Goal: Browse casually

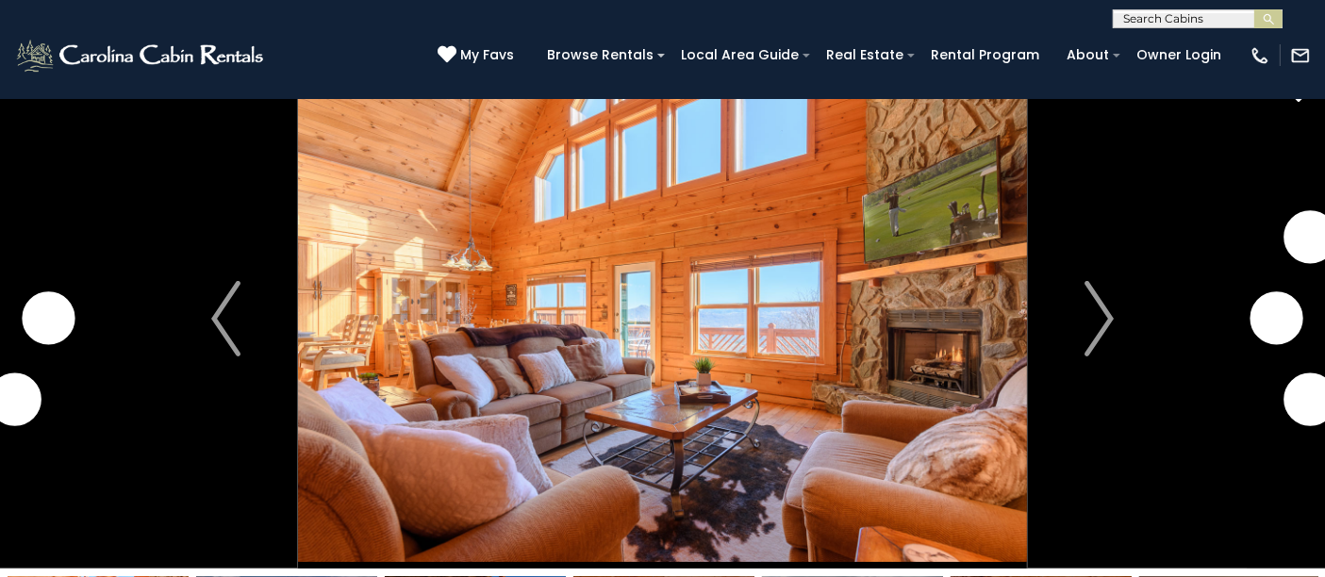
scroll to position [28, 0]
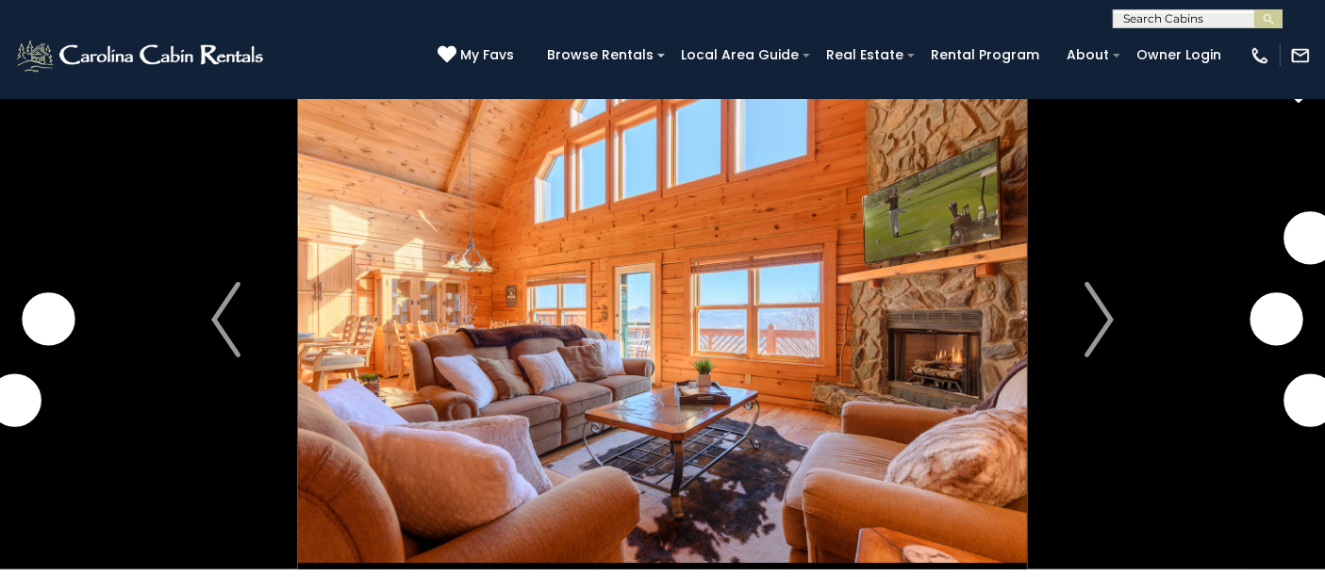
click at [1098, 313] on img "Next" at bounding box center [1098, 319] width 28 height 75
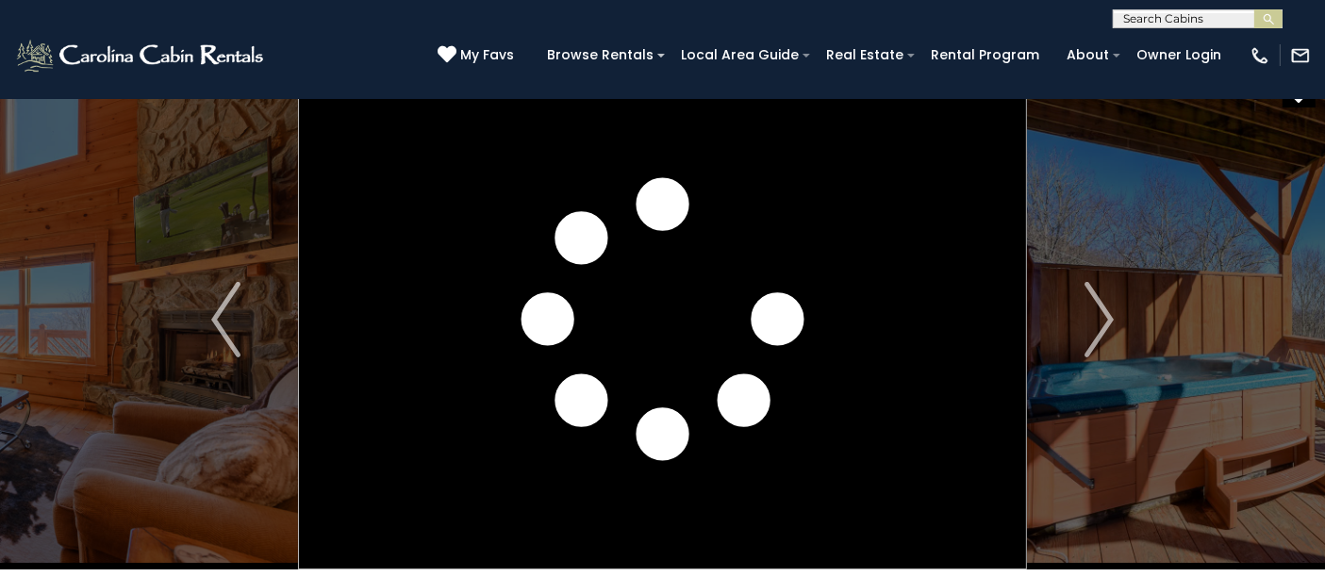
click at [1098, 312] on img "Next" at bounding box center [1098, 319] width 28 height 75
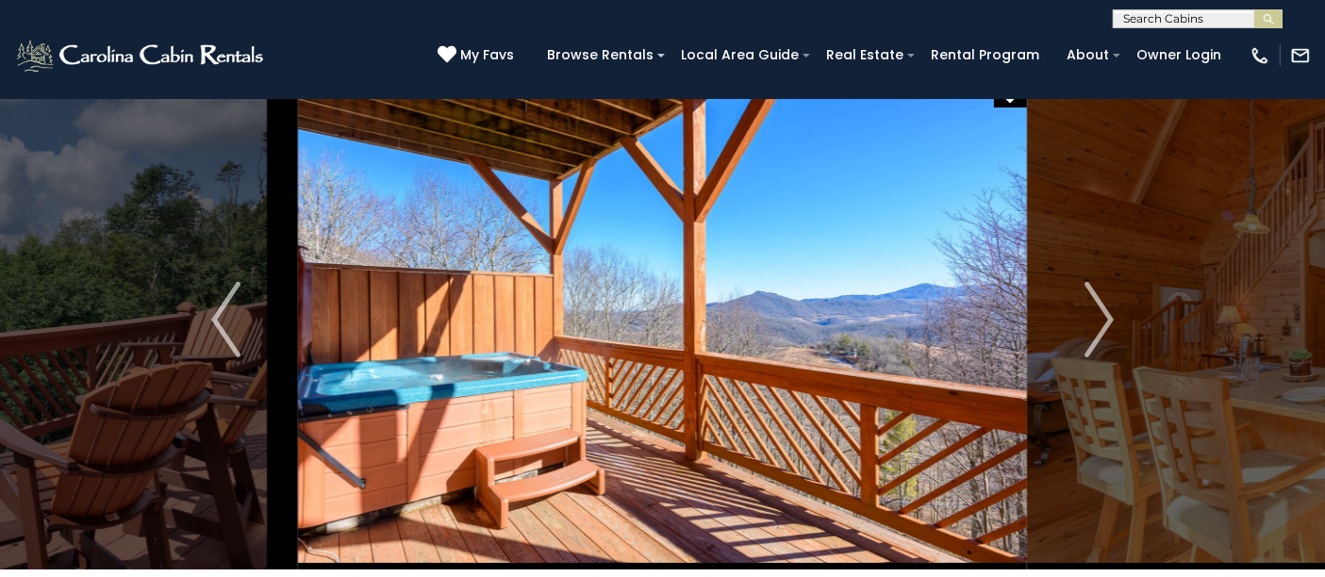
click at [1114, 332] on button "Next" at bounding box center [1099, 320] width 144 height 500
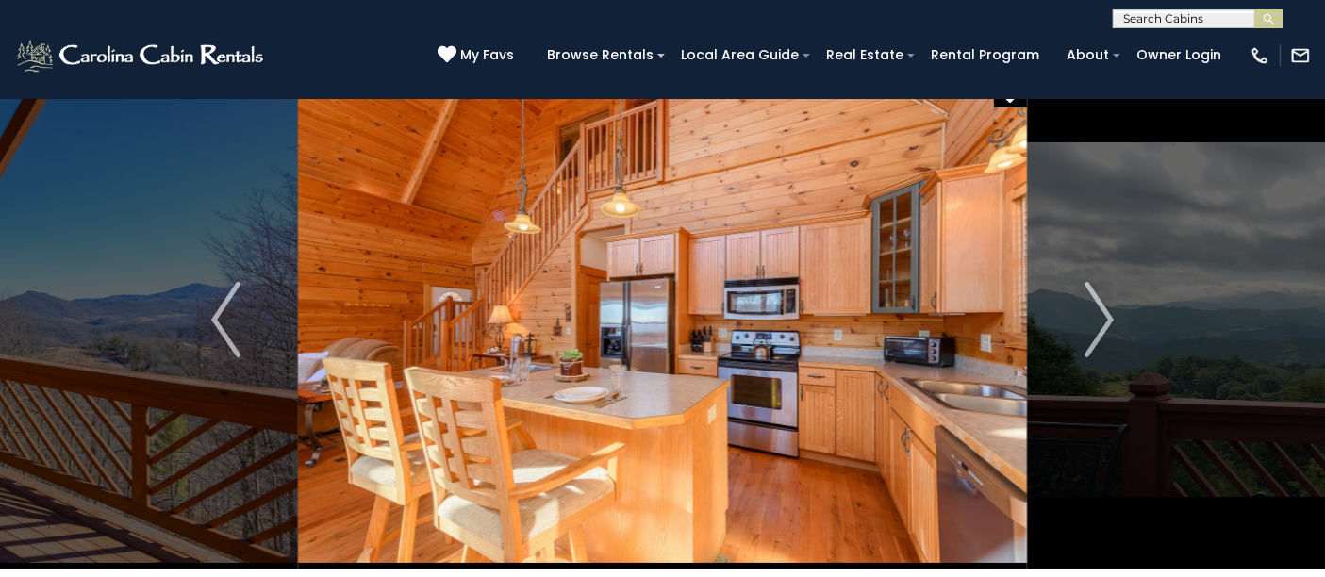
click at [1114, 332] on button "Next" at bounding box center [1099, 320] width 144 height 500
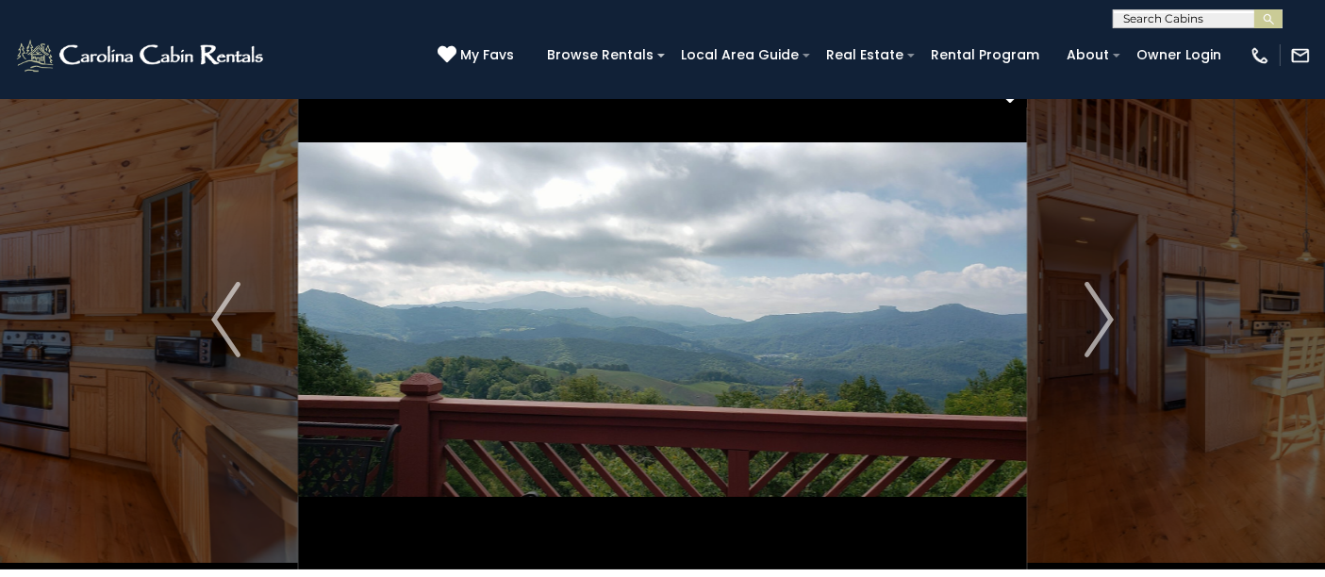
click at [1114, 332] on button "Next" at bounding box center [1099, 320] width 144 height 500
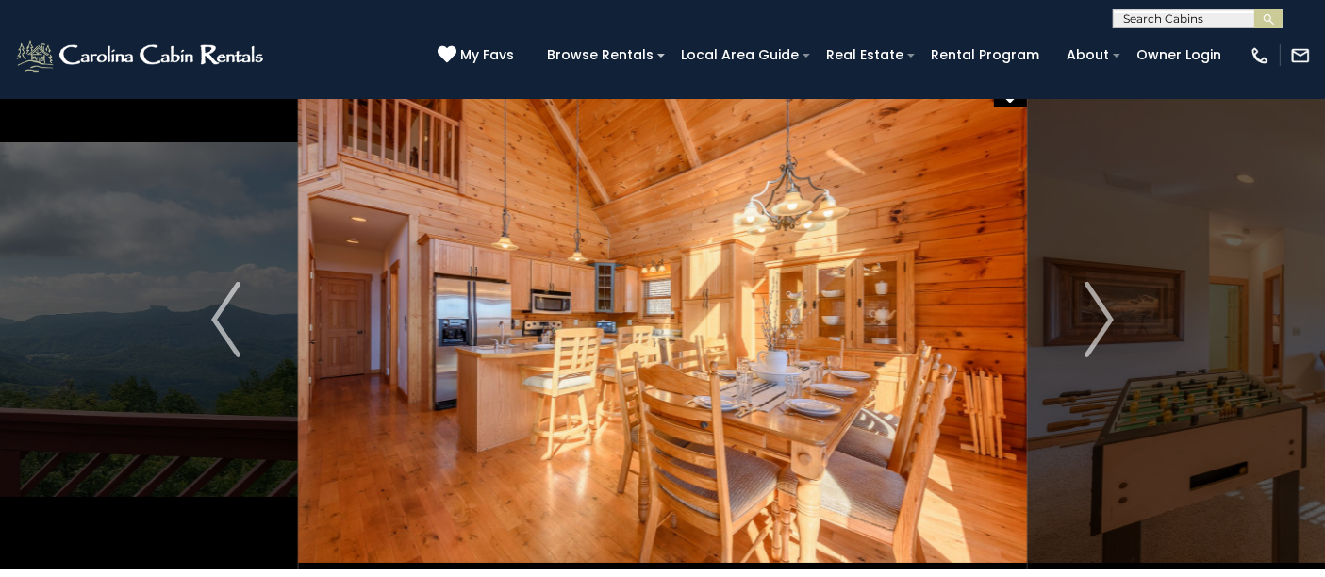
click at [1114, 332] on button "Next" at bounding box center [1099, 320] width 144 height 500
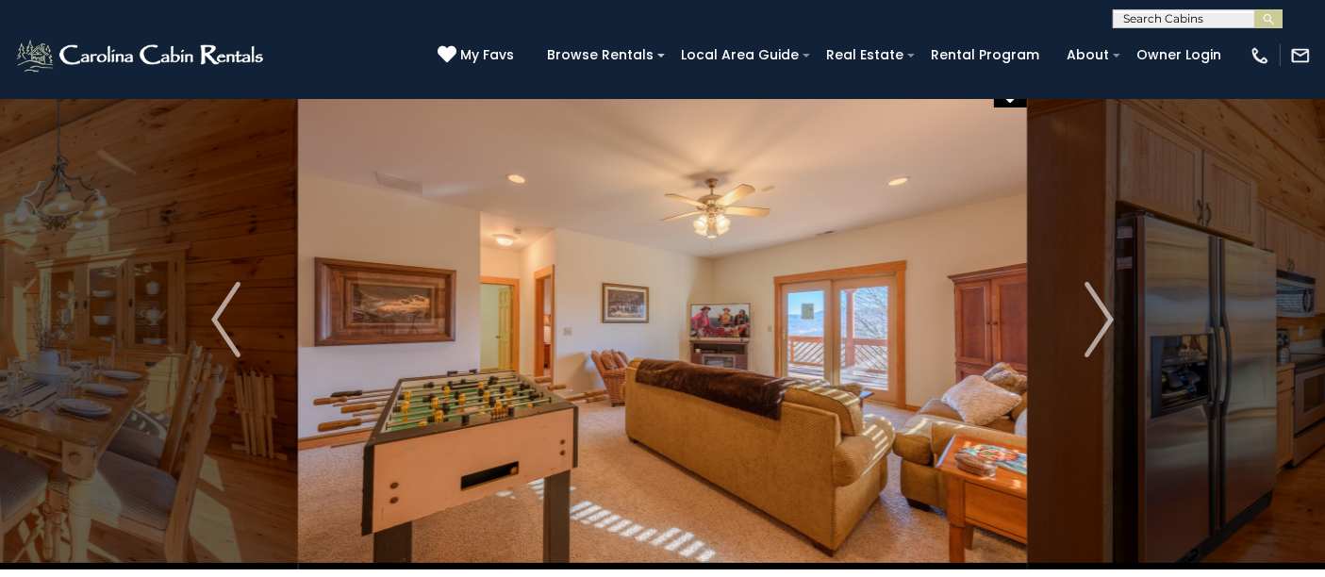
click at [1114, 332] on button "Next" at bounding box center [1099, 320] width 144 height 500
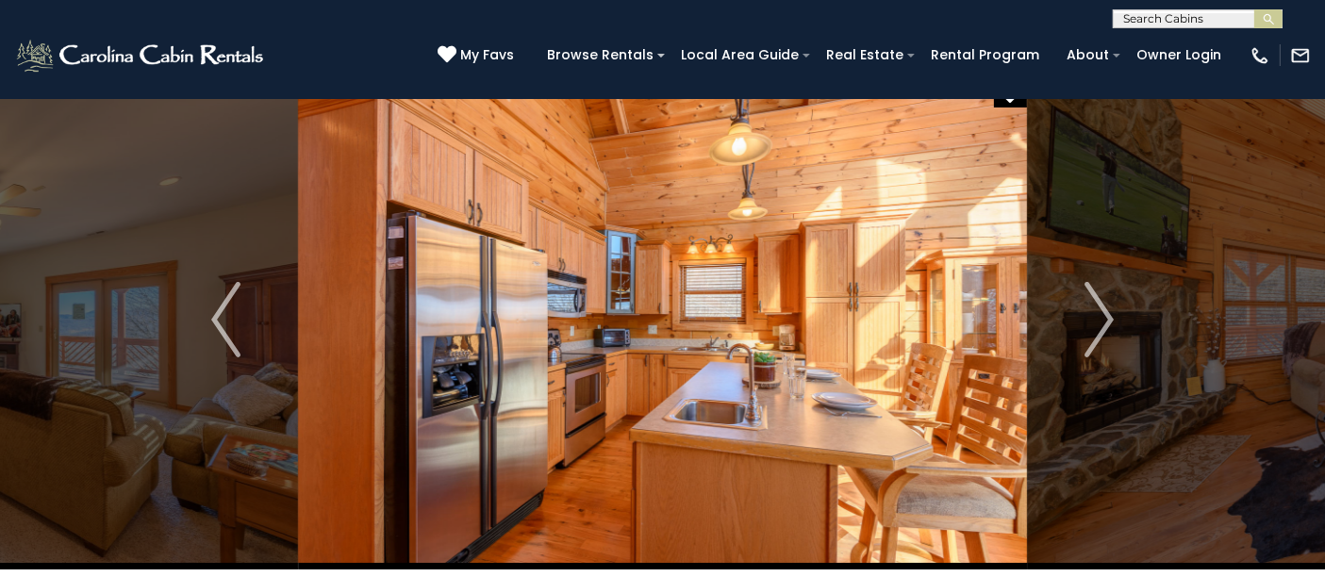
click at [1114, 332] on button "Next" at bounding box center [1099, 320] width 144 height 500
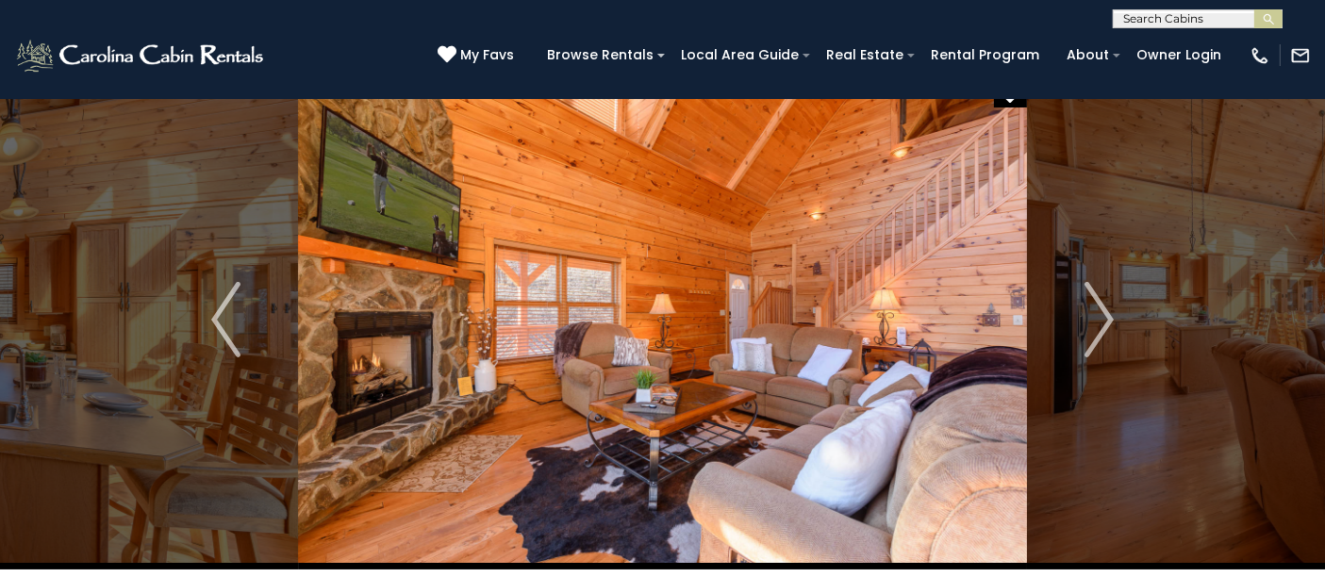
click at [1114, 332] on button "Next" at bounding box center [1099, 320] width 144 height 500
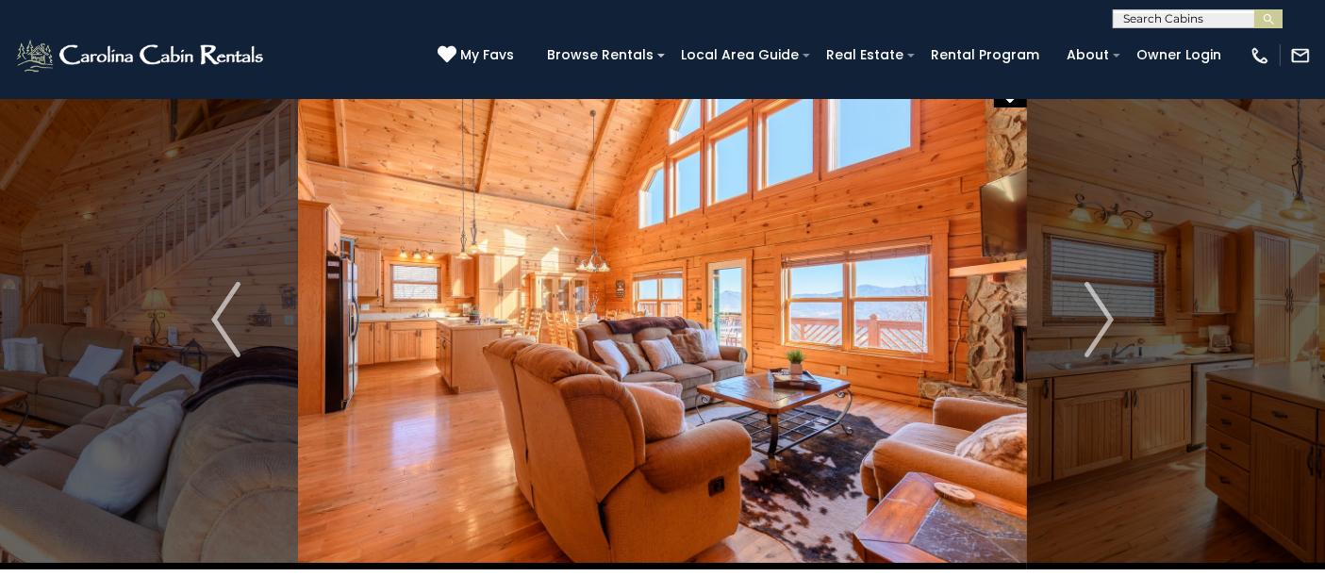
click at [1114, 332] on button "Next" at bounding box center [1099, 320] width 144 height 500
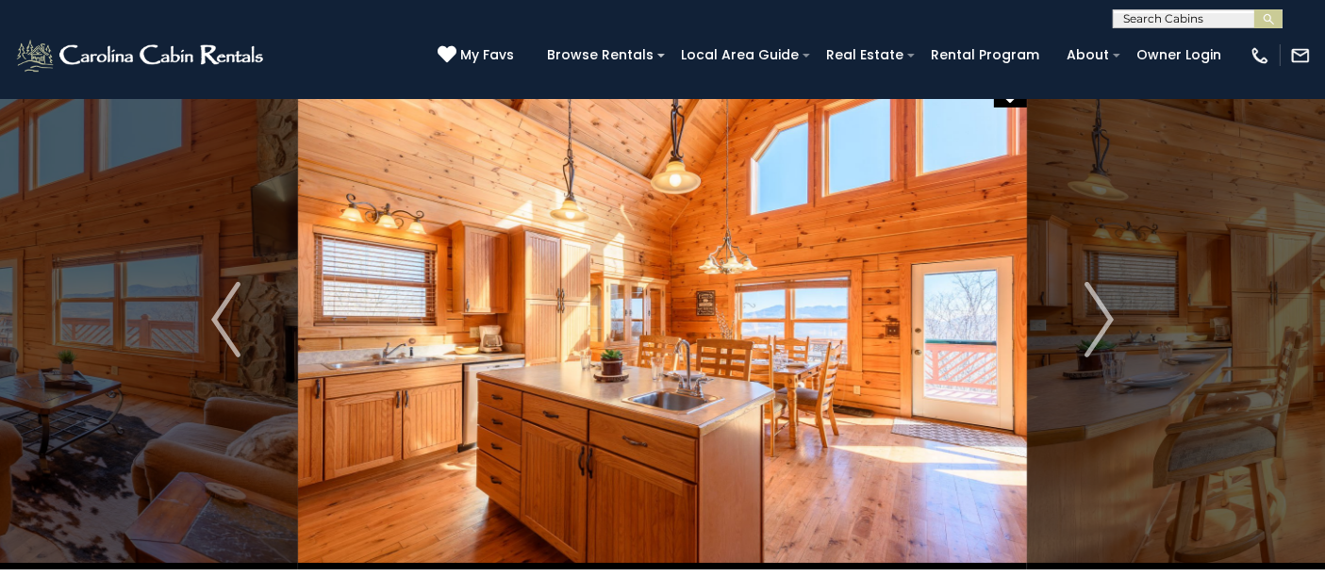
click at [1114, 332] on button "Next" at bounding box center [1099, 320] width 144 height 500
